Goal: Information Seeking & Learning: Learn about a topic

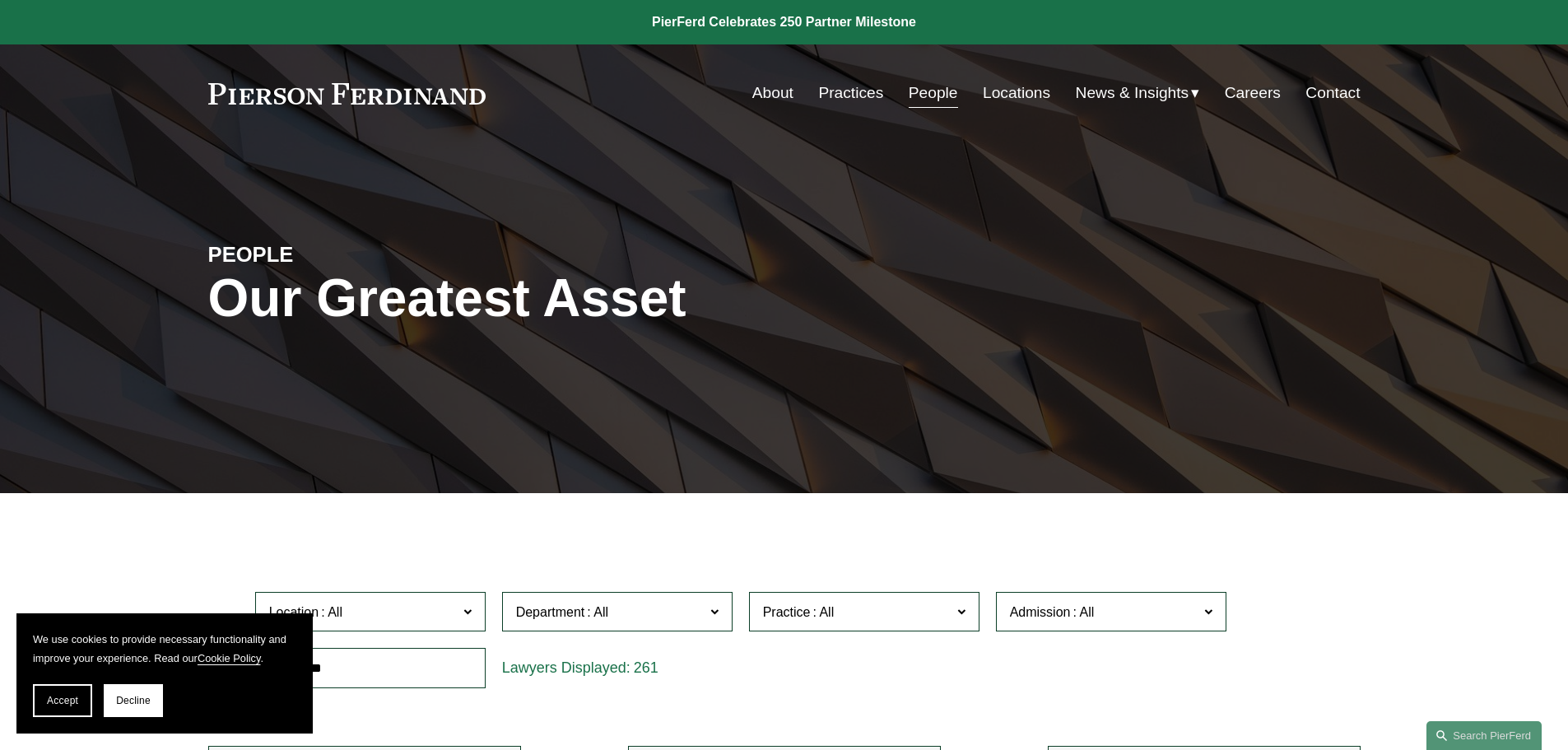
click at [995, 87] on link "Locations" at bounding box center [1016, 93] width 67 height 31
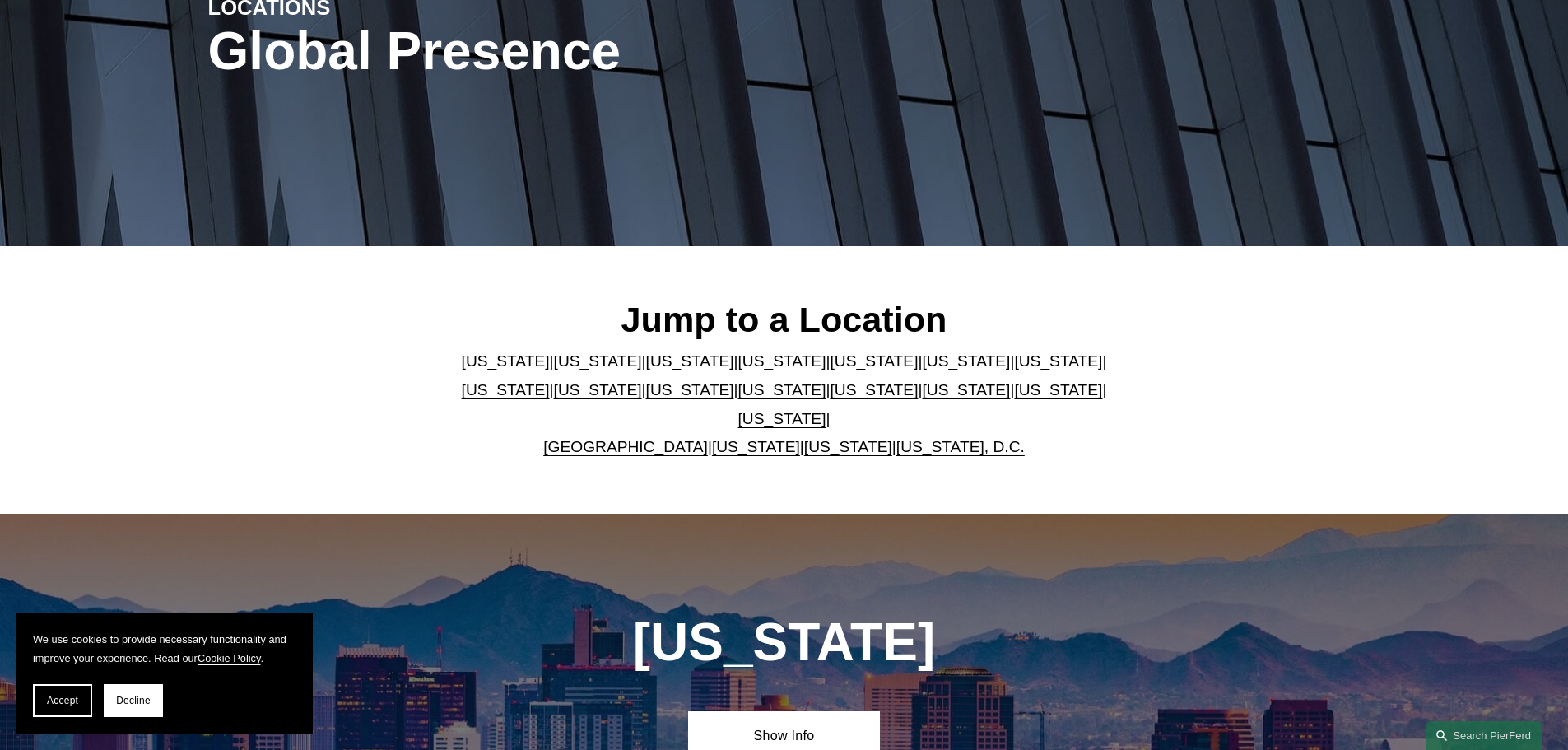
click at [830, 369] on link "[US_STATE]" at bounding box center [874, 361] width 88 height 17
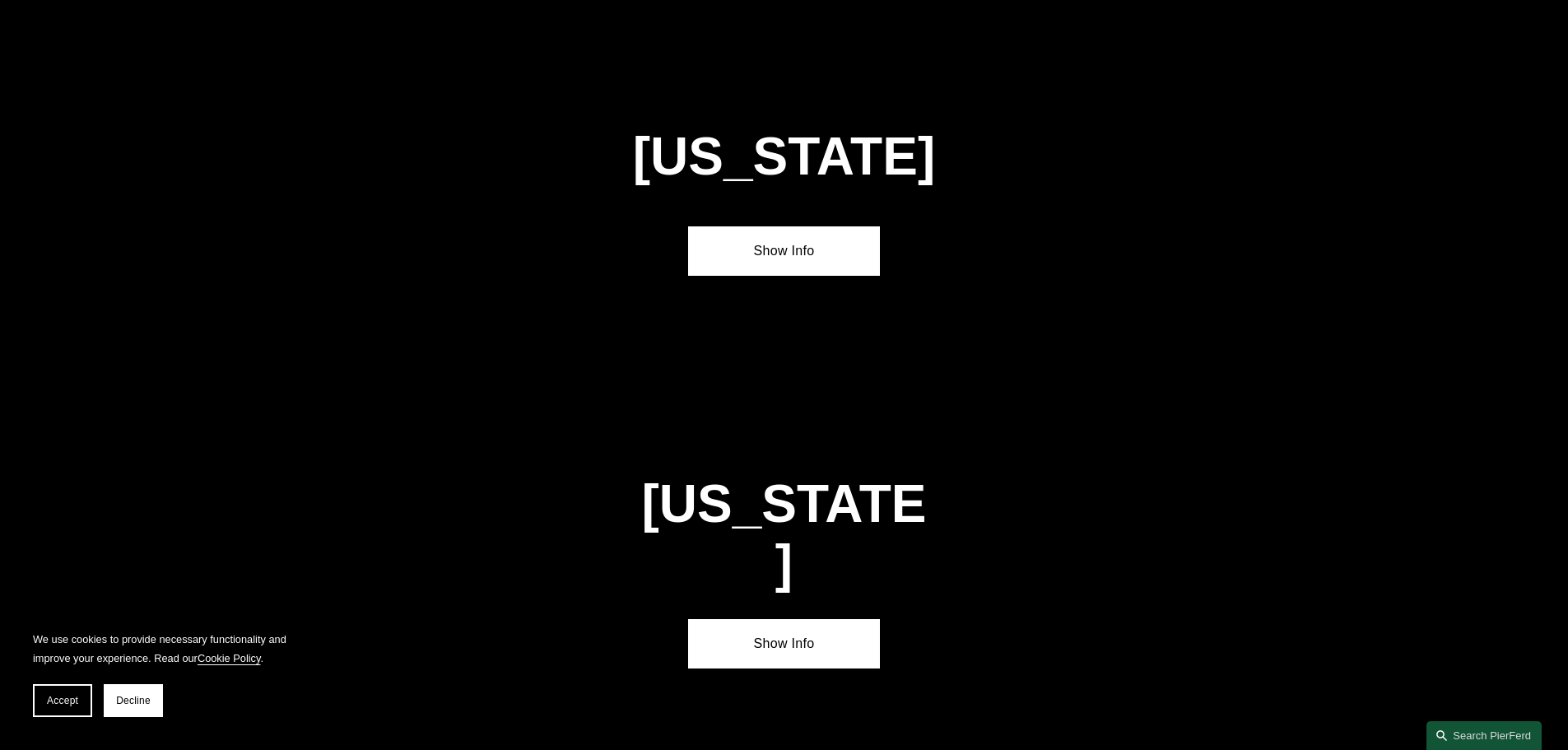
scroll to position [2135, 0]
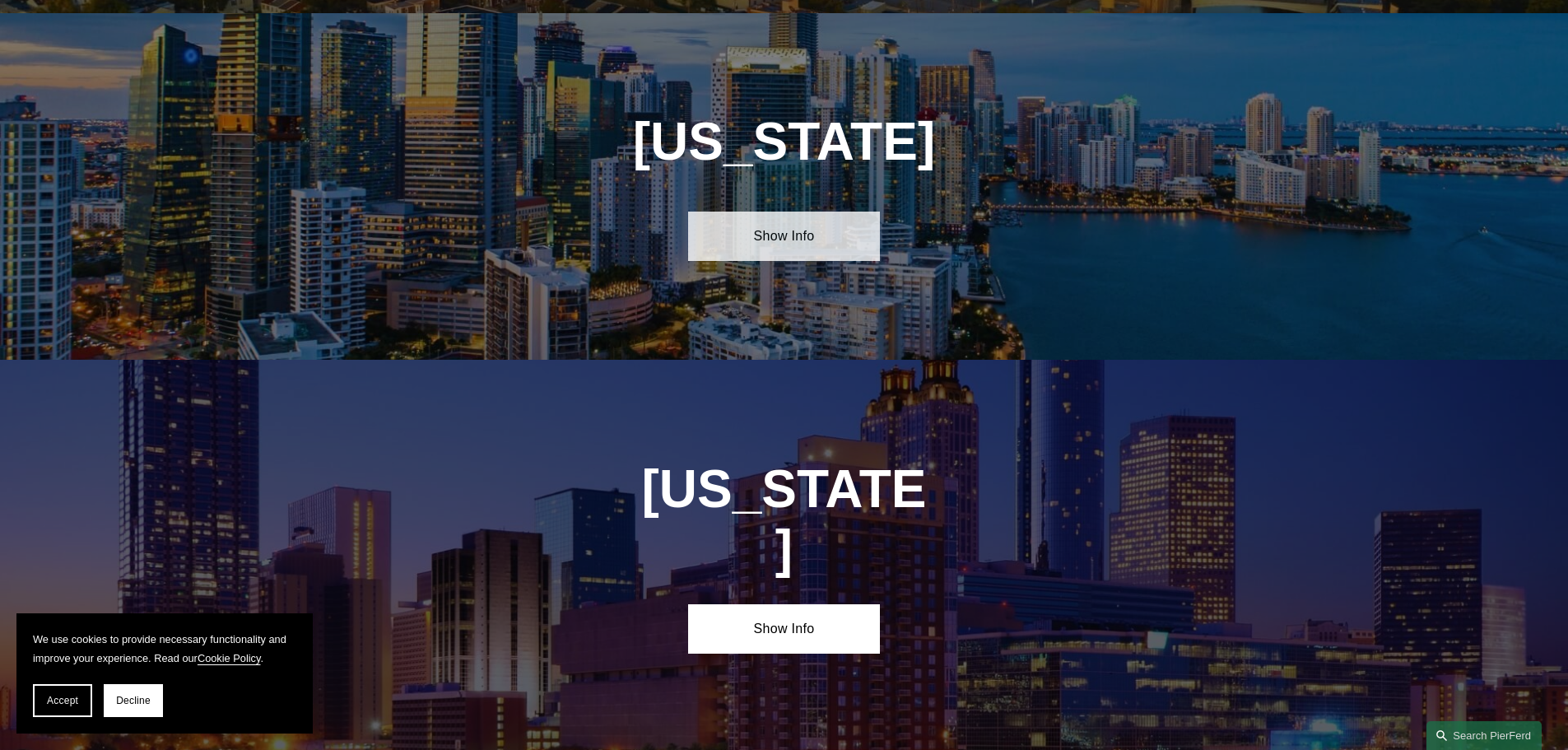
click at [789, 223] on link "Show Info" at bounding box center [783, 236] width 192 height 49
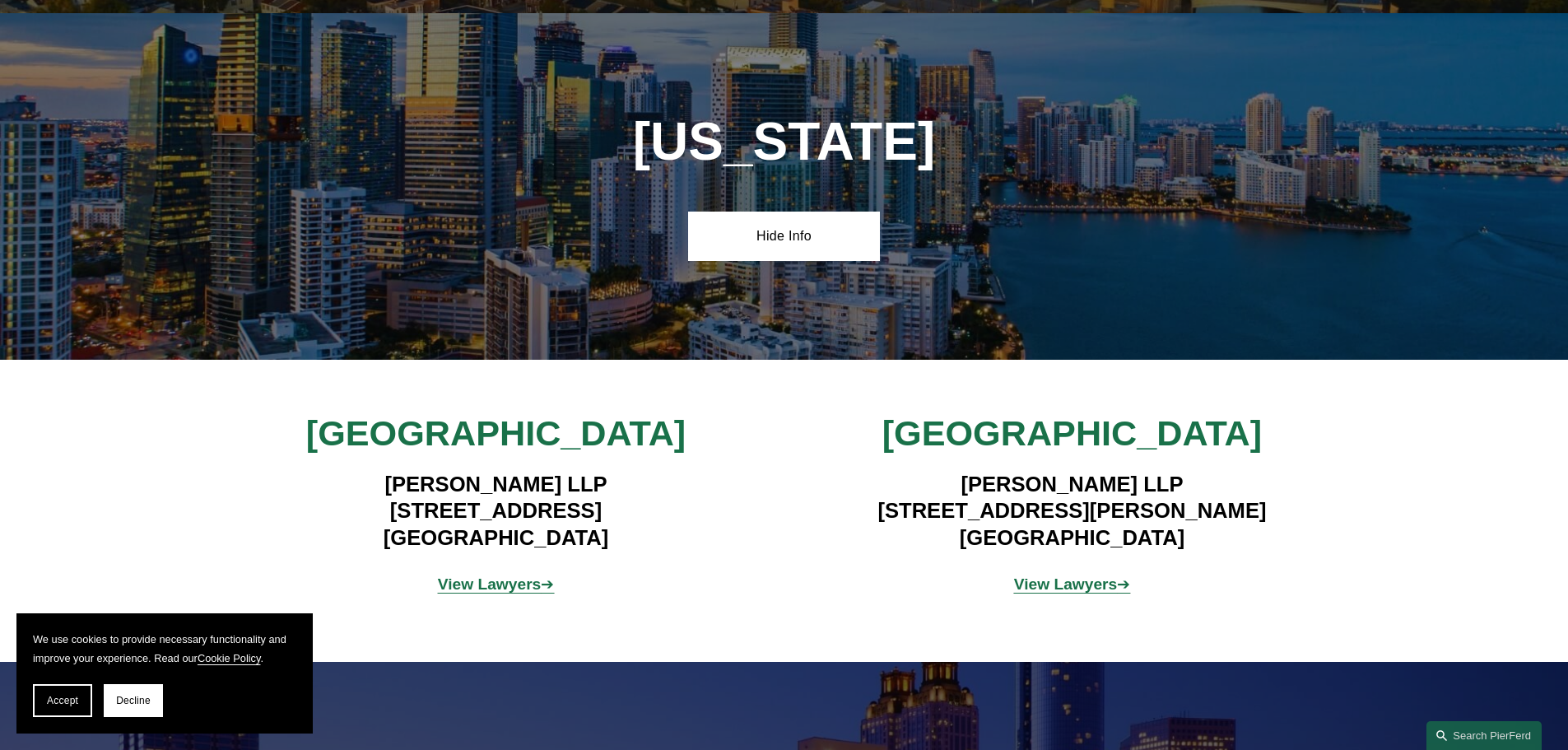
click at [506, 576] on strong "View Lawyers" at bounding box center [489, 584] width 103 height 17
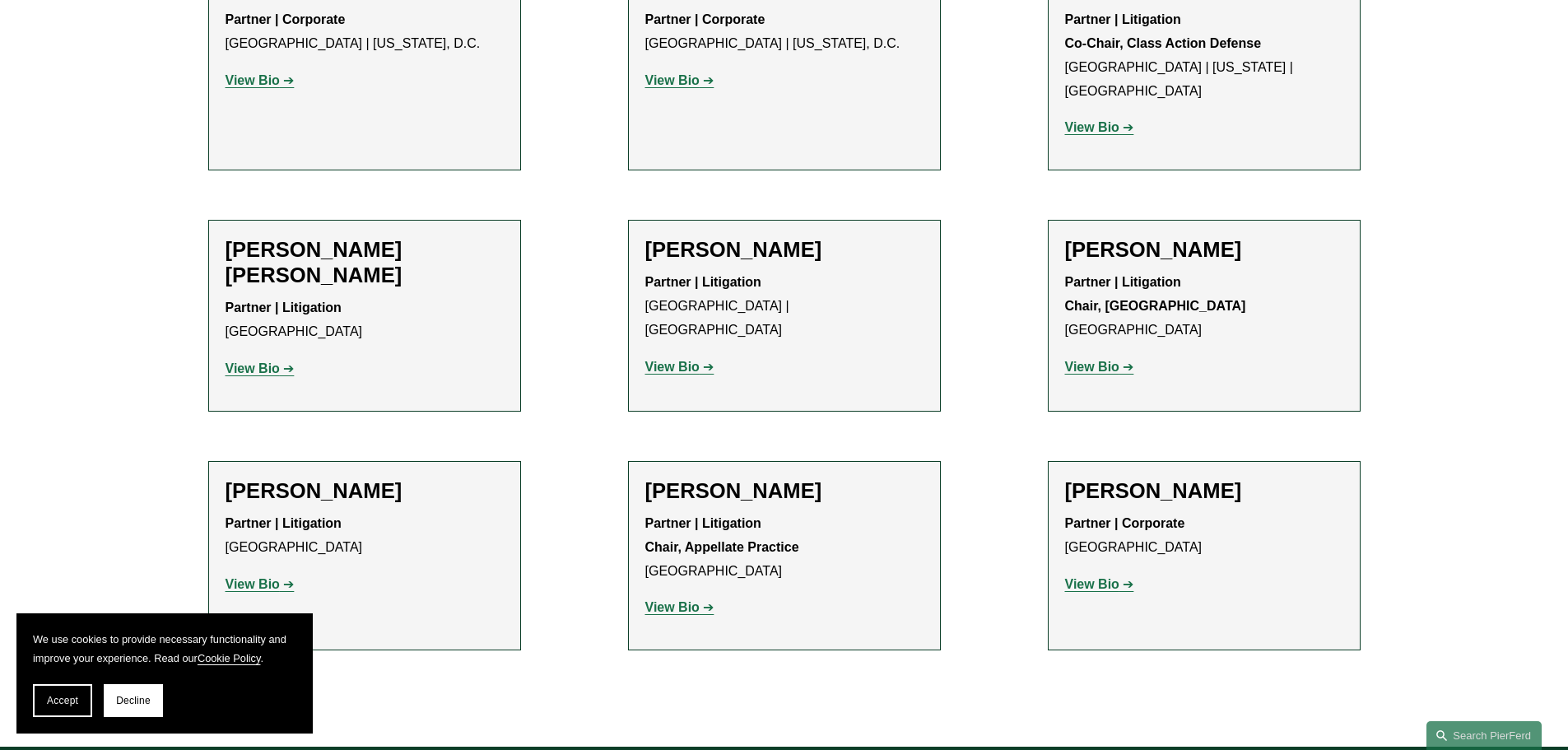
scroll to position [1399, 0]
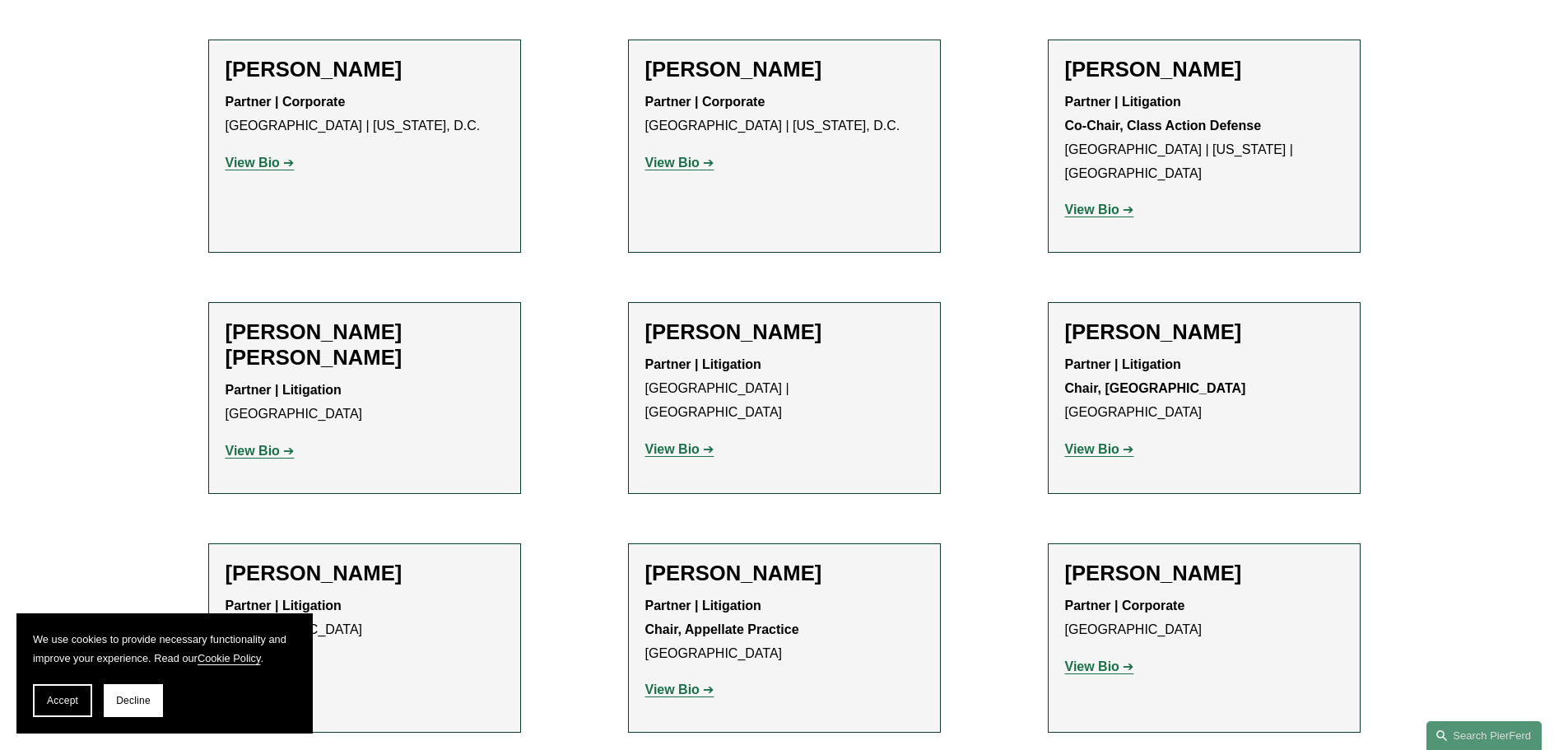
click at [667, 683] on strong "View Bio" at bounding box center [673, 690] width 54 height 14
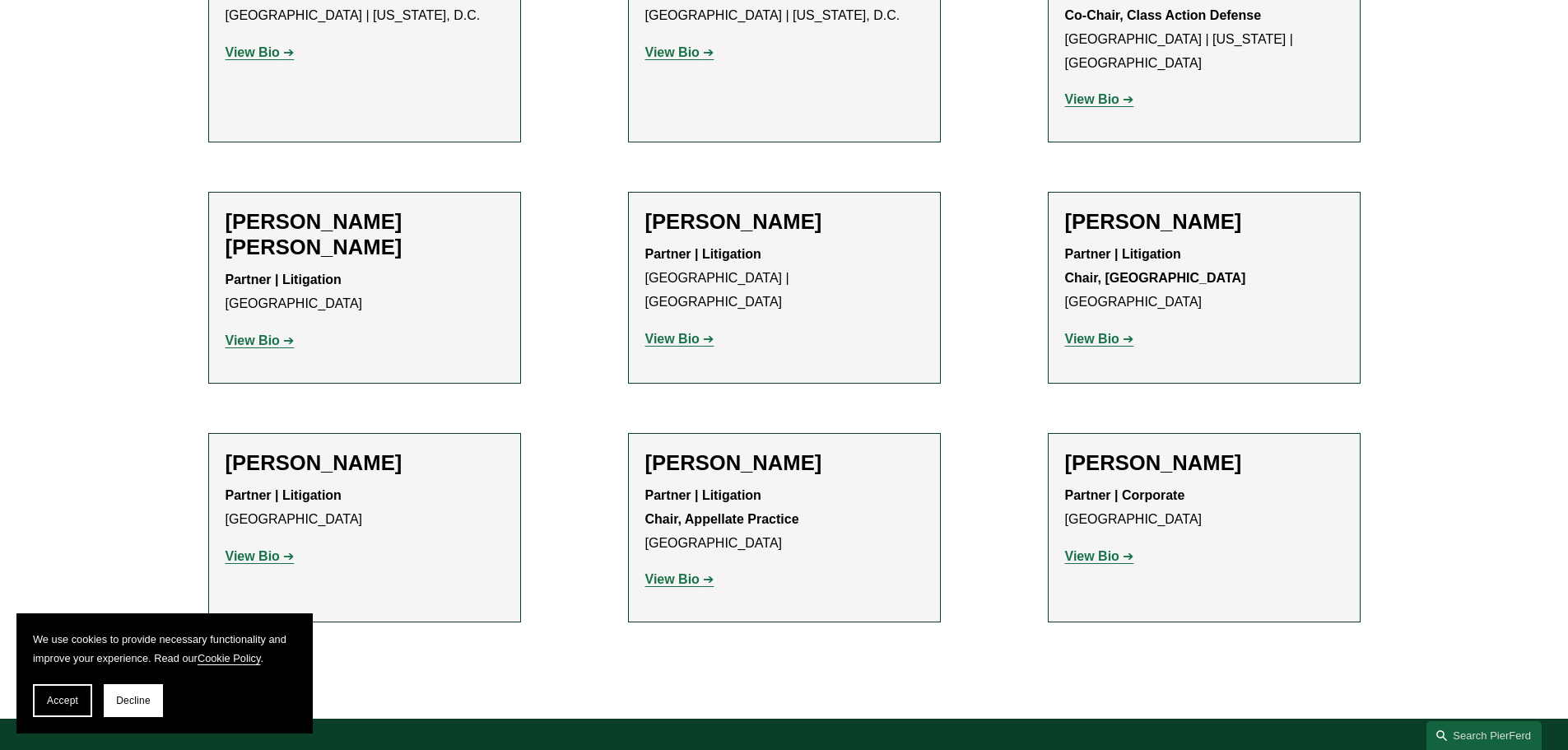
scroll to position [1482, 0]
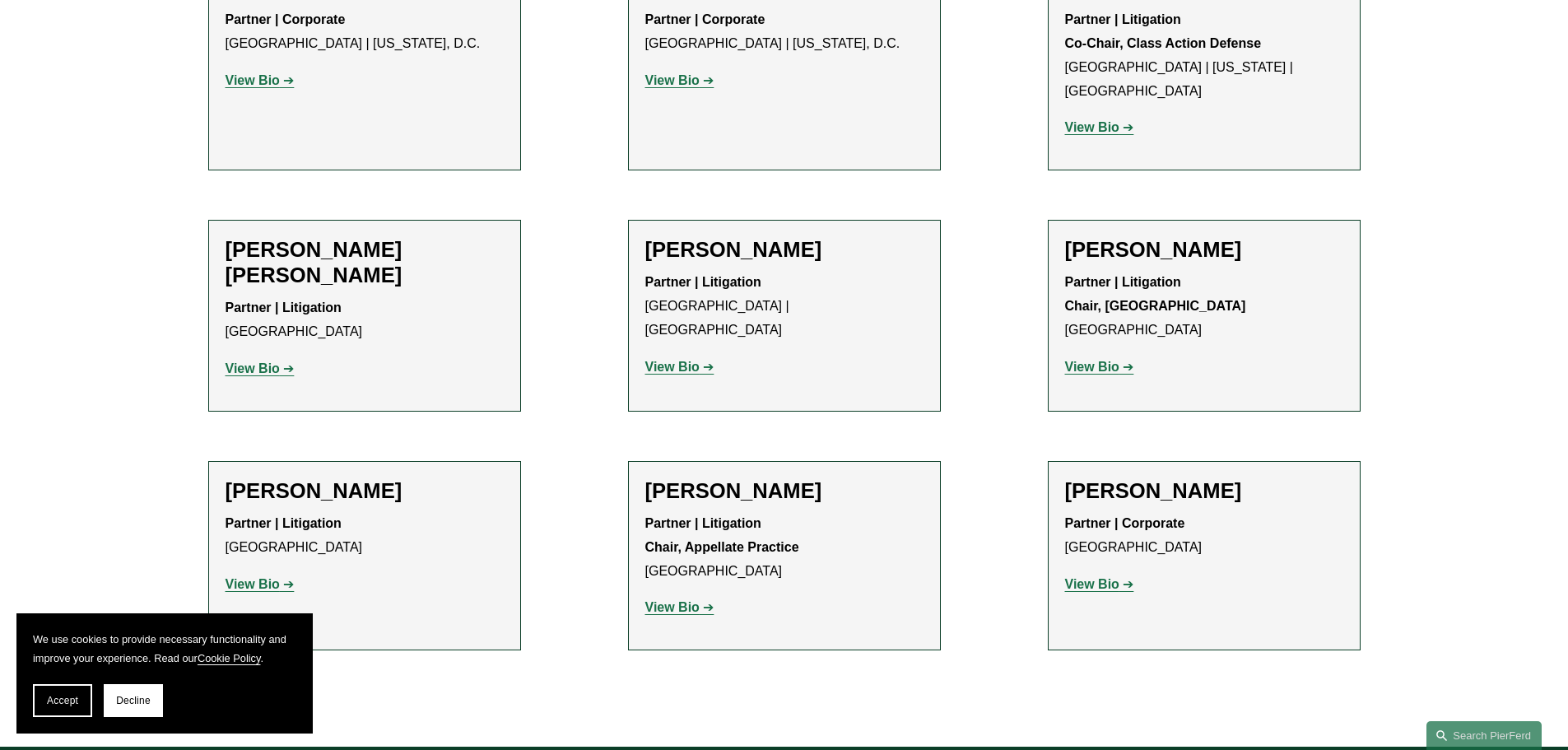
click at [246, 362] on strong "View Bio" at bounding box center [253, 369] width 54 height 14
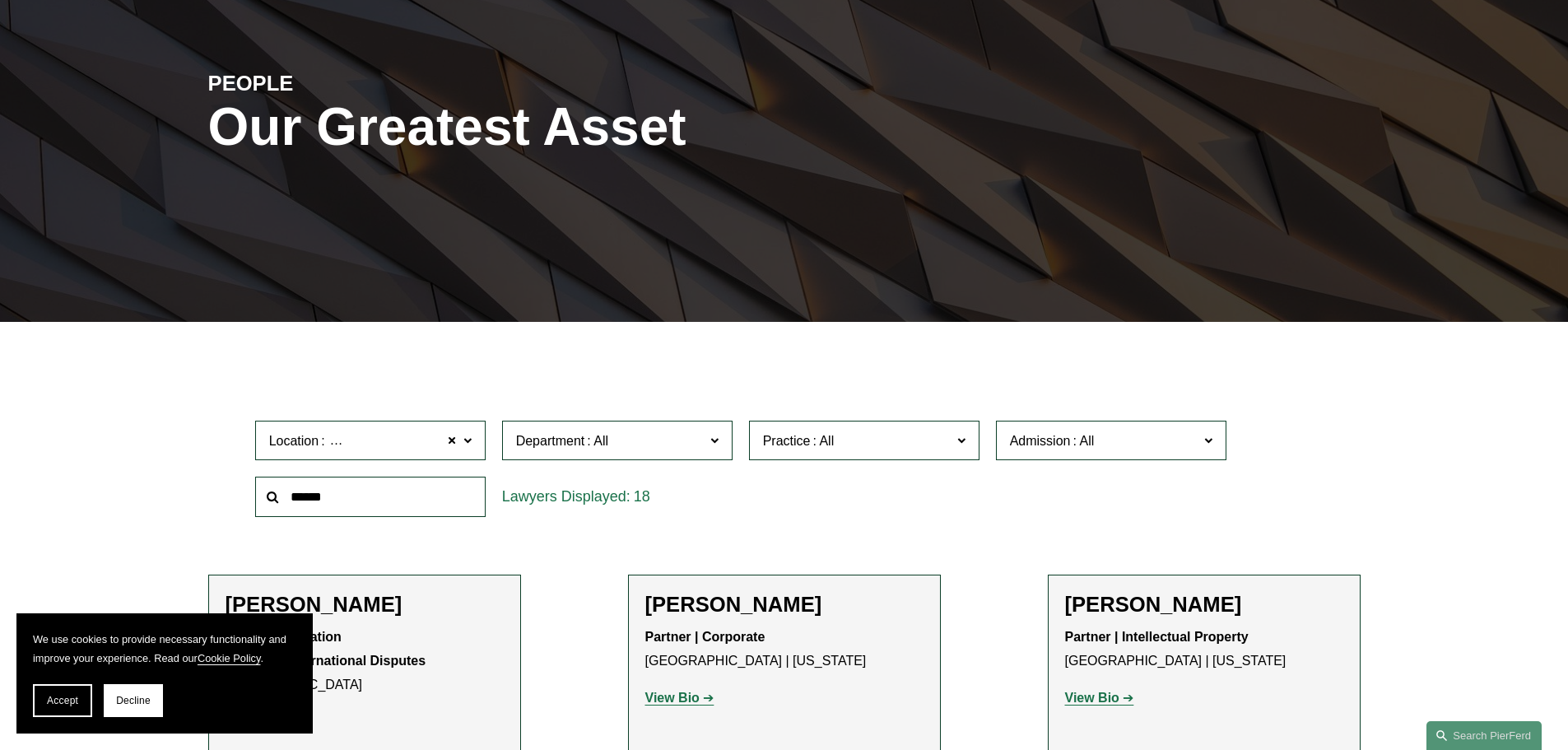
scroll to position [0, 0]
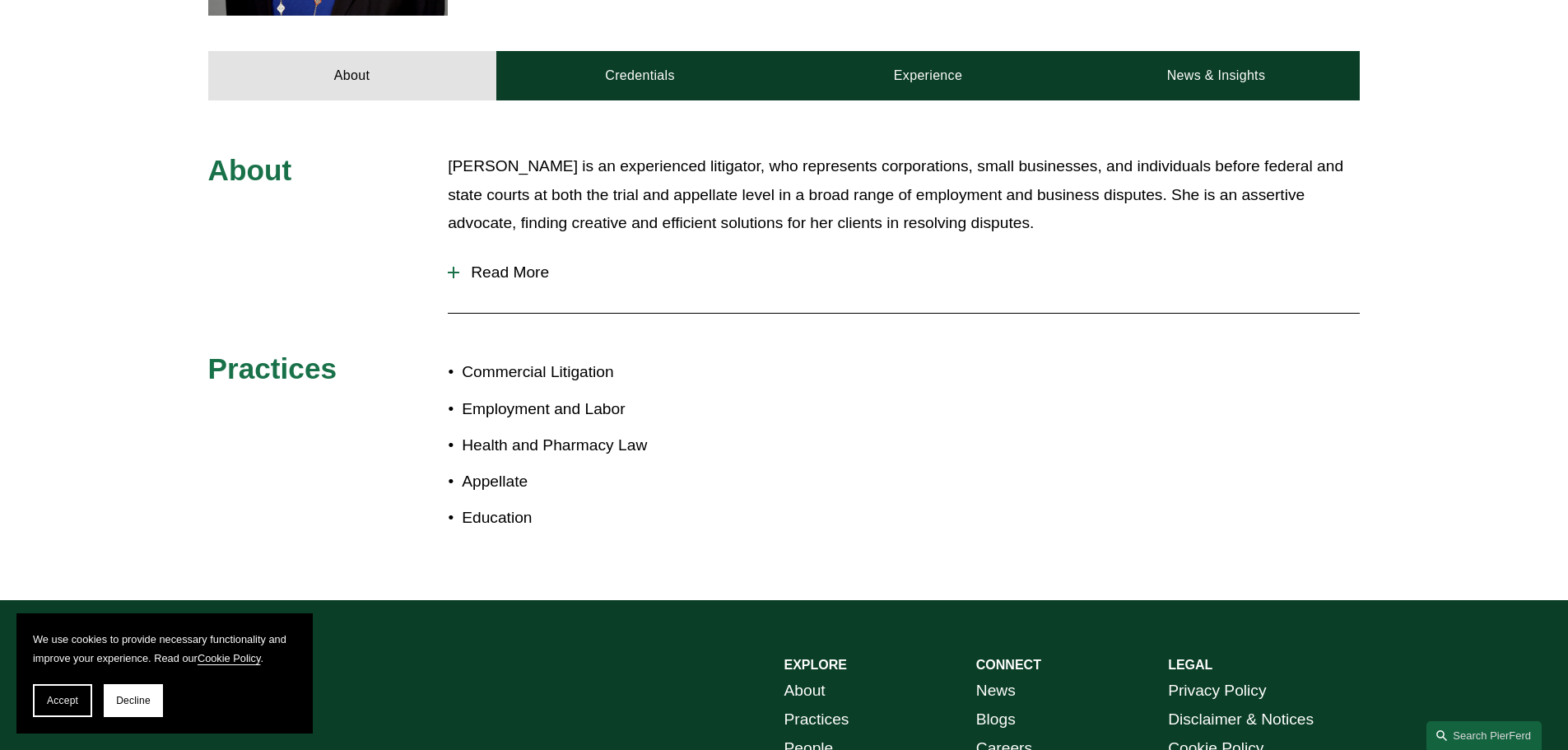
scroll to position [741, 0]
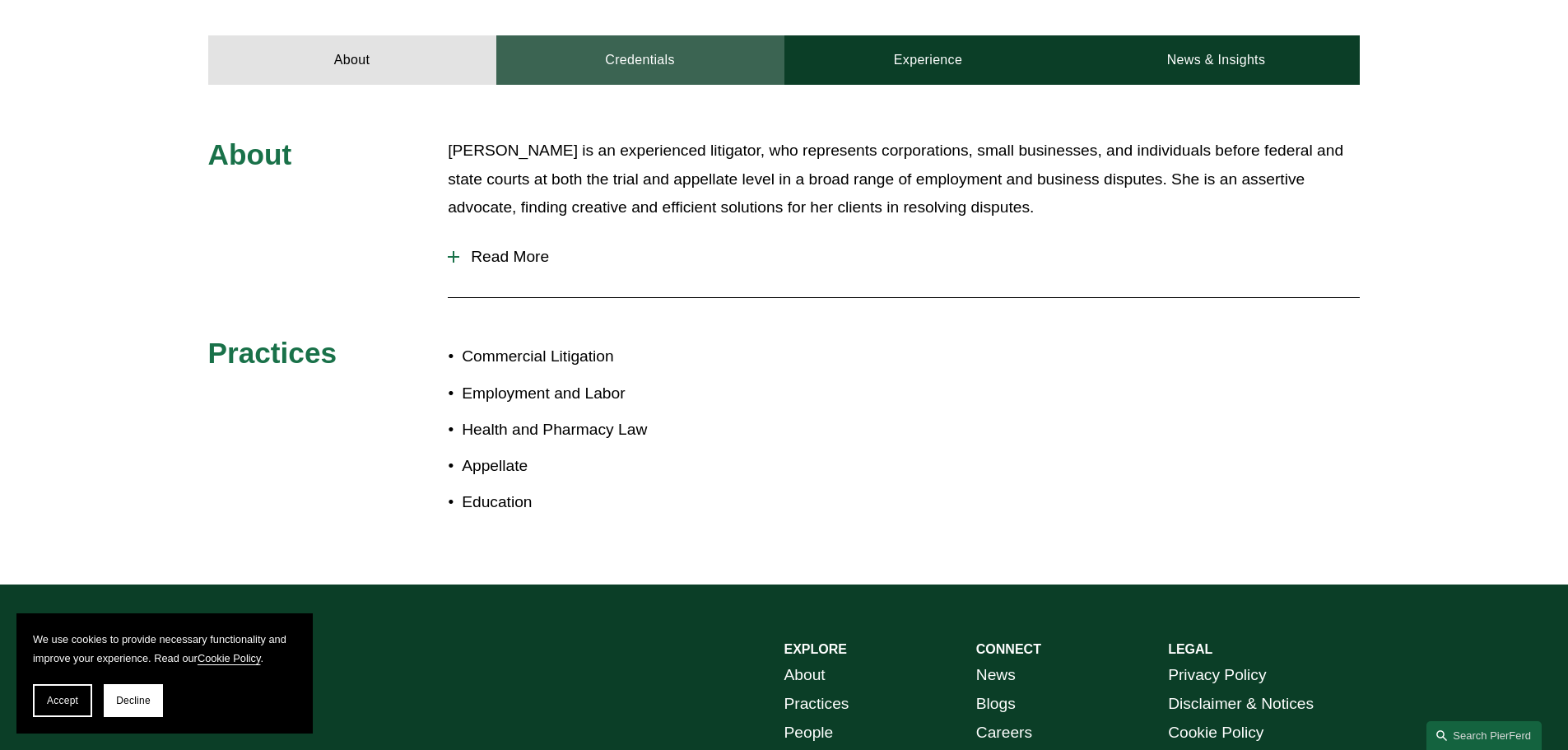
click at [665, 49] on link "Credentials" at bounding box center [640, 59] width 288 height 49
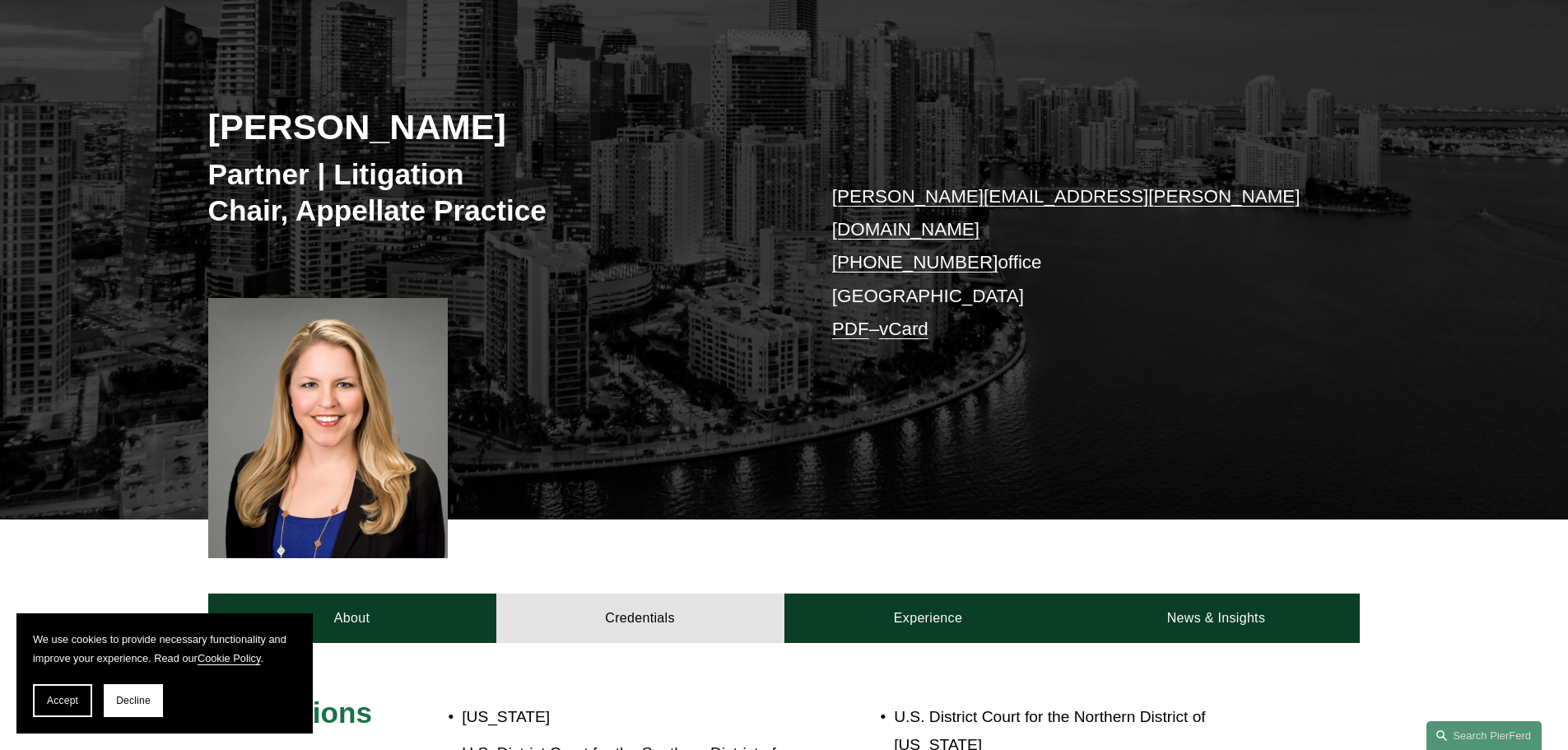
scroll to position [165, 0]
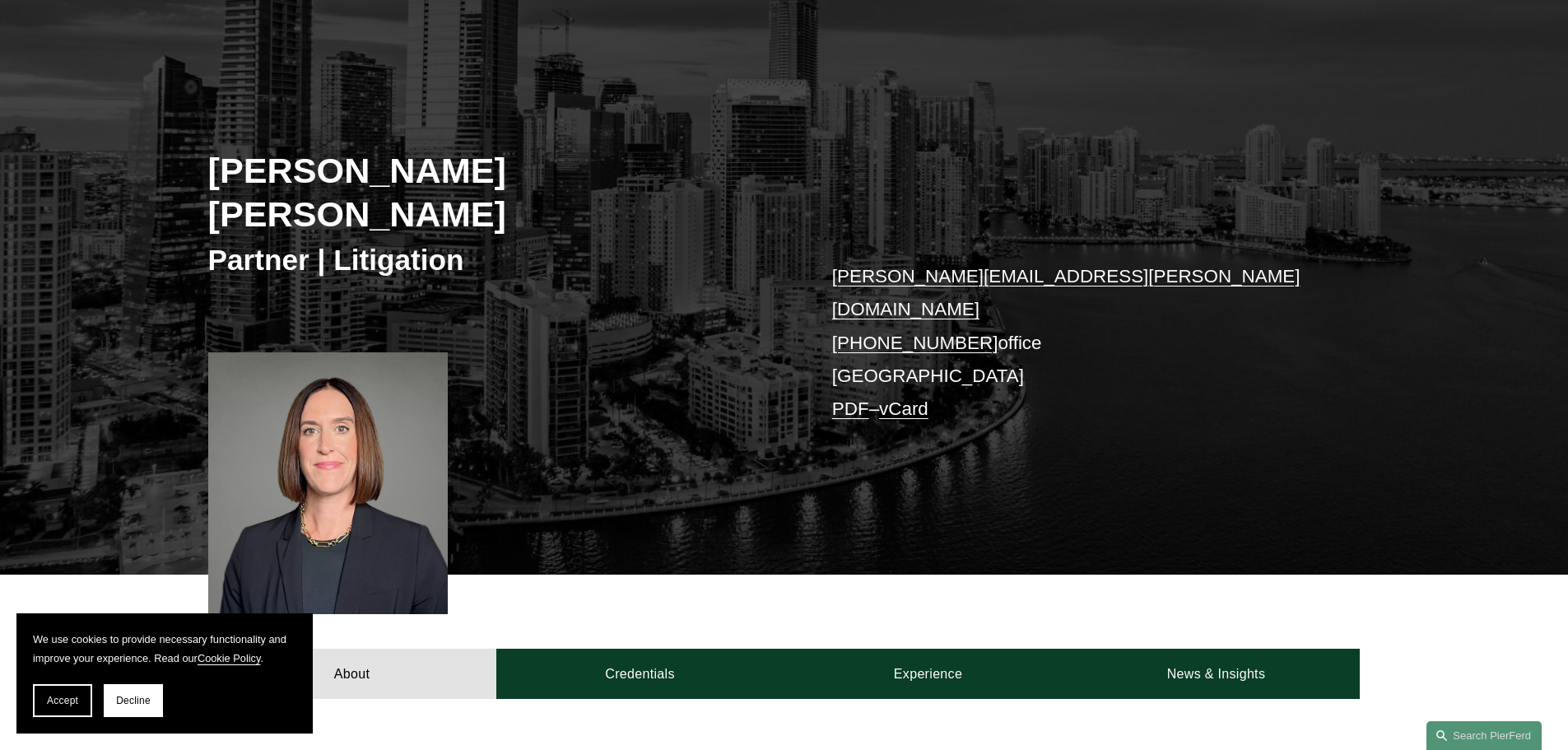
scroll to position [412, 0]
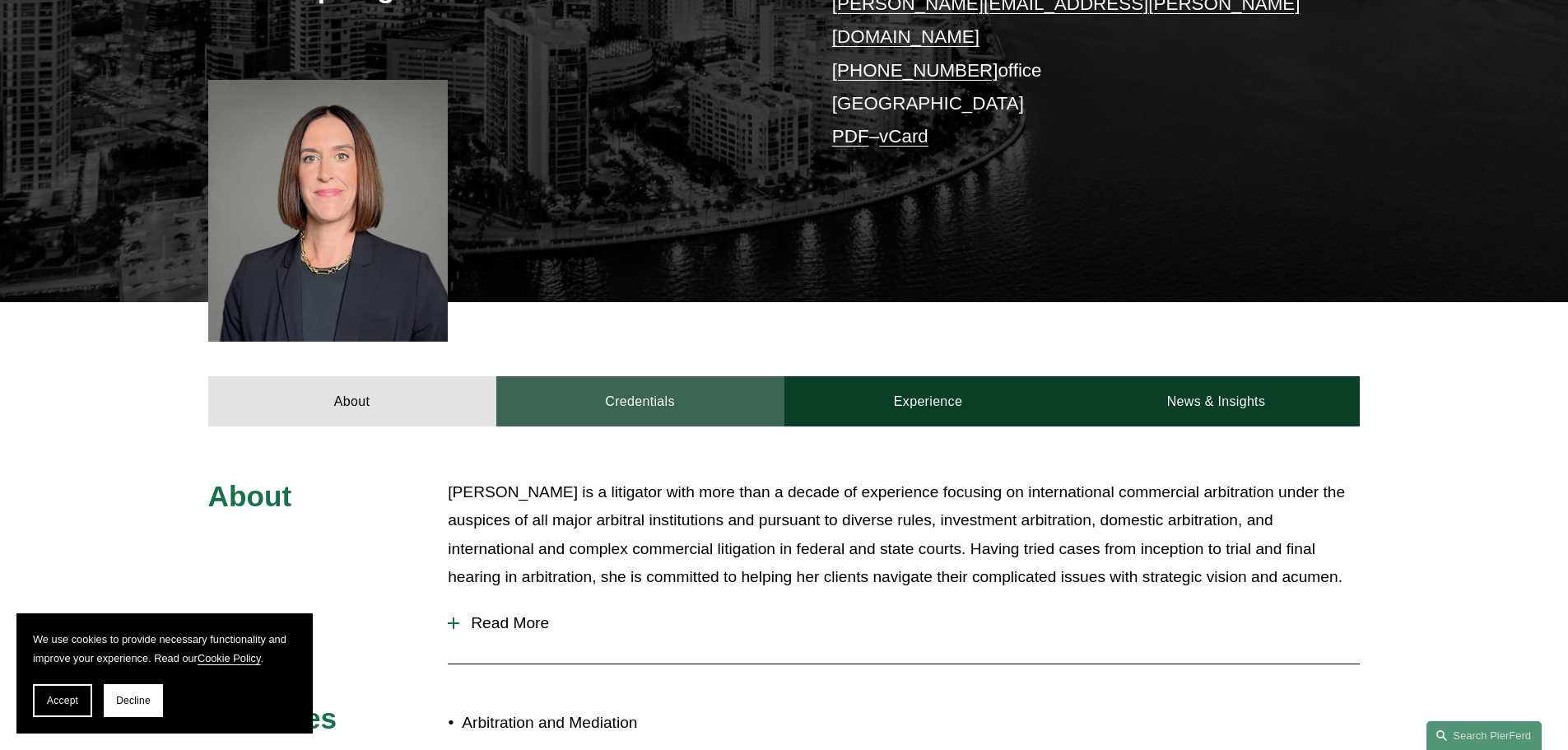
click at [639, 376] on link "Credentials" at bounding box center [640, 400] width 288 height 49
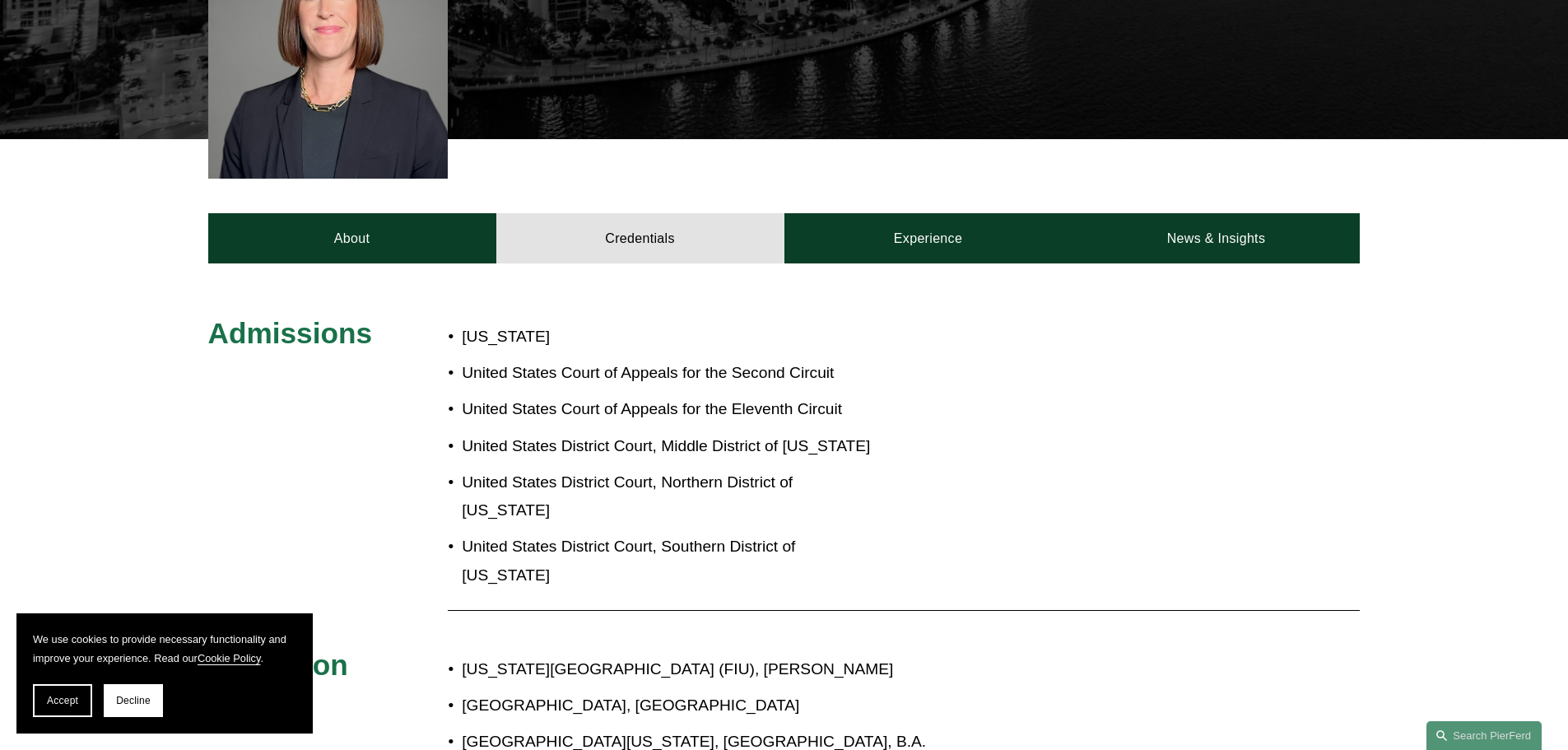
scroll to position [576, 0]
